Goal: Task Accomplishment & Management: Manage account settings

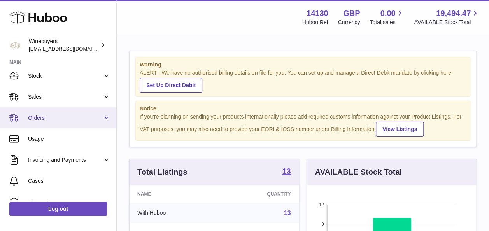
scroll to position [48, 0]
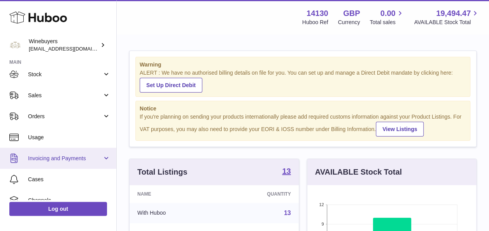
click at [69, 150] on link "Invoicing and Payments" at bounding box center [58, 158] width 116 height 21
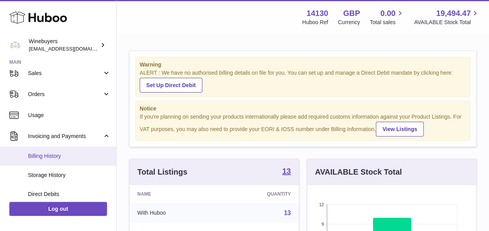
click at [74, 152] on link "Billing History" at bounding box center [58, 156] width 116 height 19
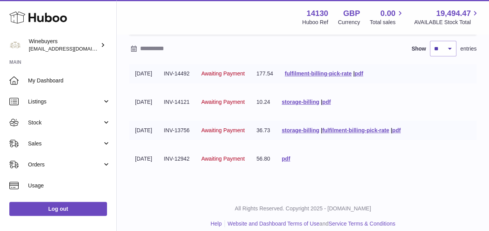
scroll to position [72, 0]
click at [319, 130] on link "storage-billing" at bounding box center [300, 130] width 37 height 6
click at [312, 103] on link "storage-billing" at bounding box center [300, 101] width 37 height 6
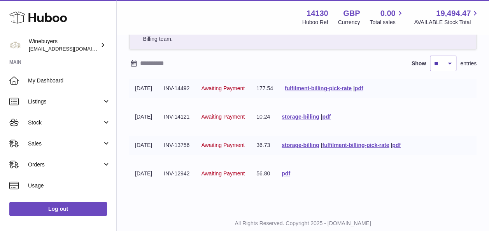
scroll to position [57, 0]
click at [290, 174] on link "pdf" at bounding box center [286, 173] width 9 height 6
click at [311, 85] on link "fulfilment-billing-pick-rate" at bounding box center [318, 88] width 67 height 6
click at [269, 192] on div "Billing History As part of Huboo Tech's ongoing commitment for improvement, we …" at bounding box center [303, 93] width 373 height 230
